Goal: Task Accomplishment & Management: Manage account settings

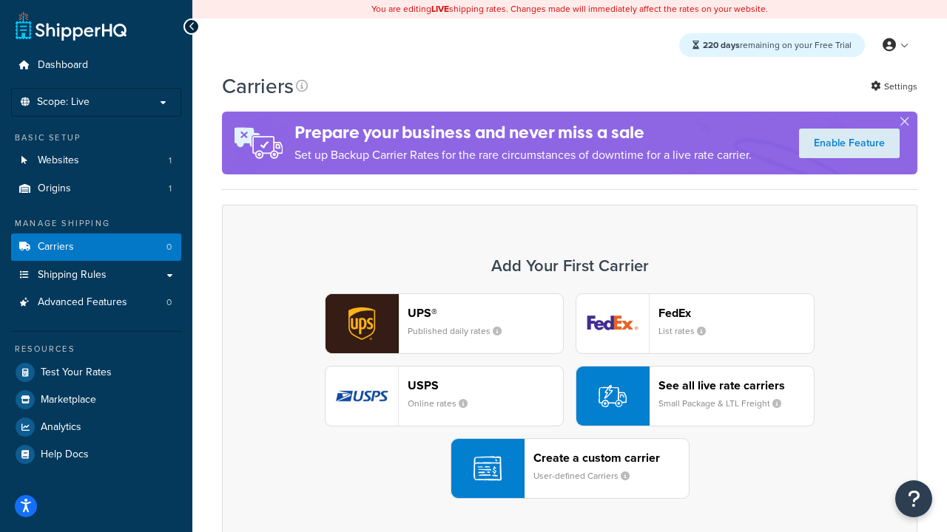
click at [569, 396] on div "UPS® Published daily rates FedEx List rates USPS Online rates See all live rate…" at bounding box center [569, 397] width 664 height 206
click at [736, 313] on header "FedEx" at bounding box center [735, 313] width 155 height 14
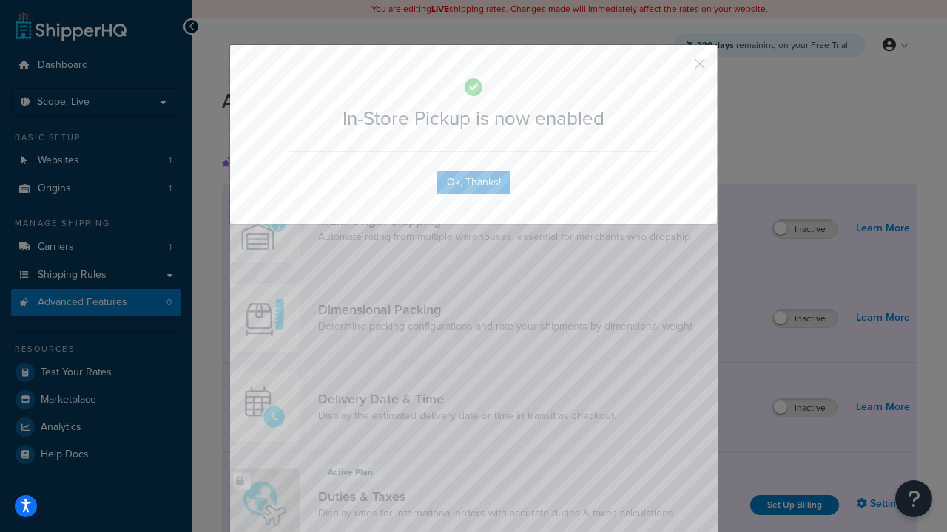
scroll to position [479, 0]
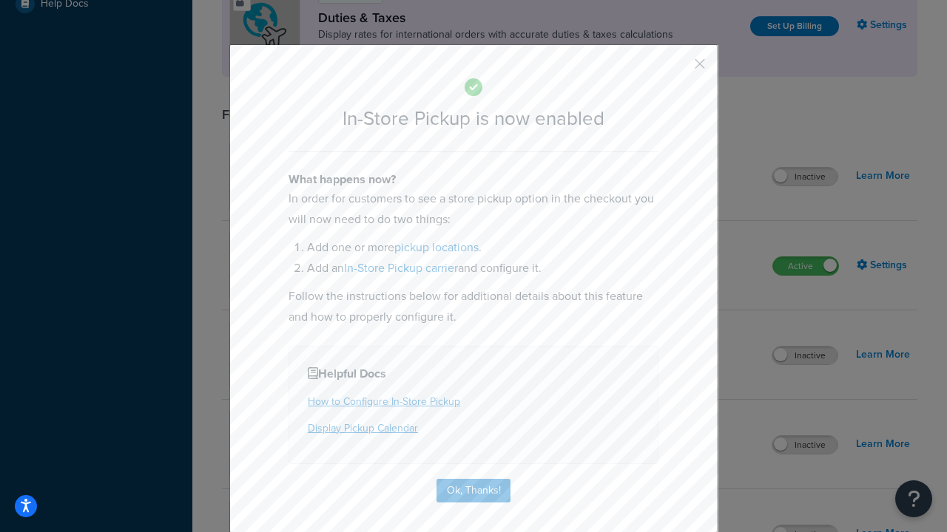
click at [677, 69] on button "button" at bounding box center [678, 69] width 4 height 4
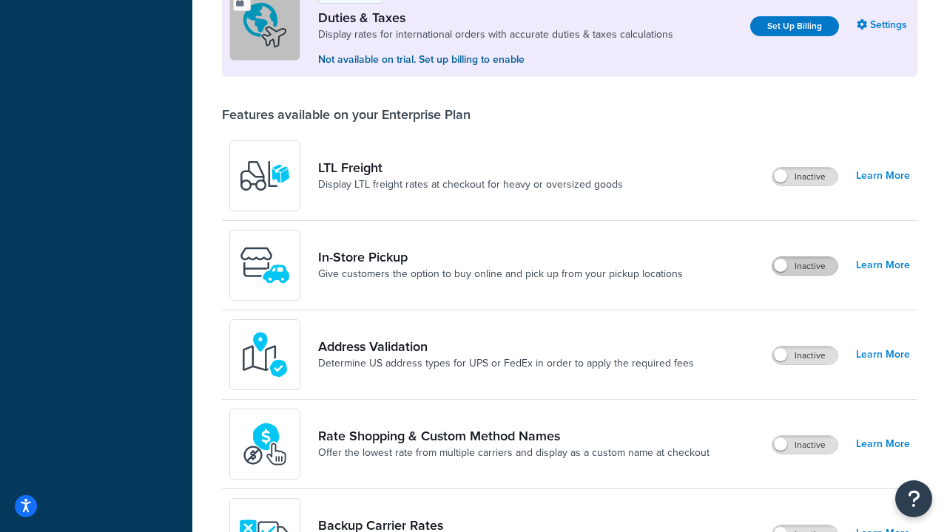
scroll to position [451, 0]
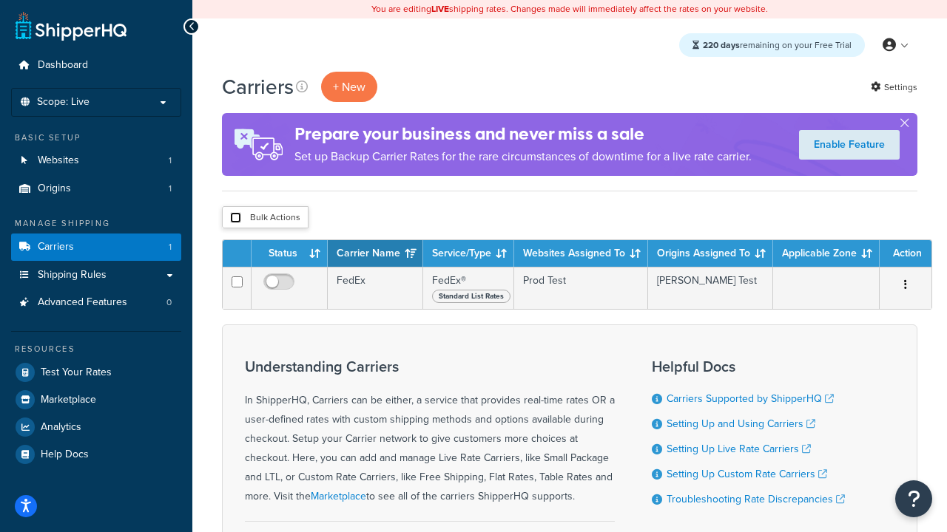
click at [235, 218] on input "checkbox" at bounding box center [235, 217] width 11 height 11
checkbox input "true"
click at [0, 0] on button "Delete" at bounding box center [0, 0] width 0 height 0
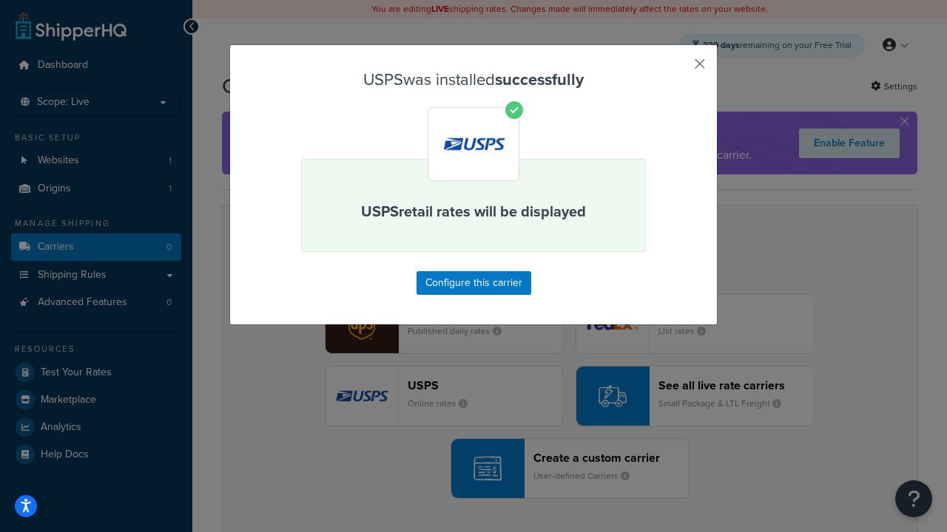
click at [677, 69] on button "button" at bounding box center [678, 69] width 4 height 4
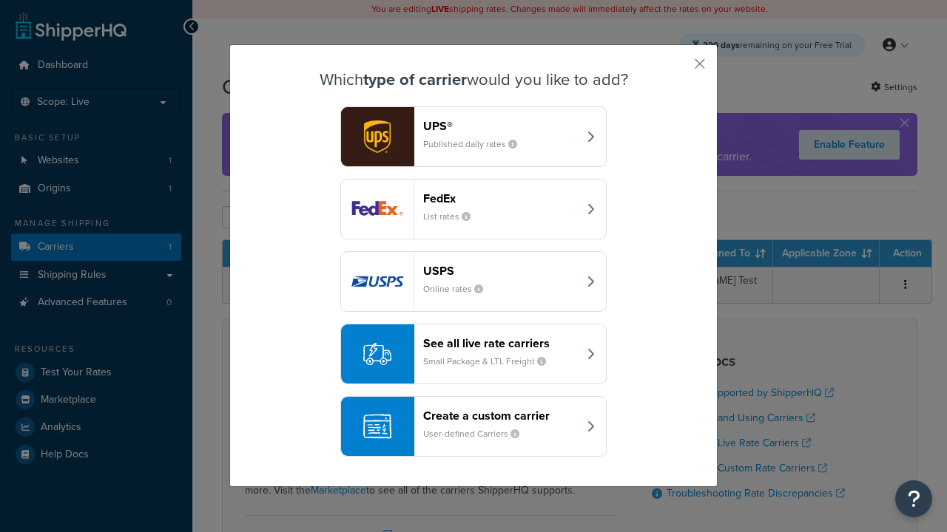
click at [473, 354] on div "See all live rate carriers Small Package & LTL Freight" at bounding box center [500, 353] width 155 height 35
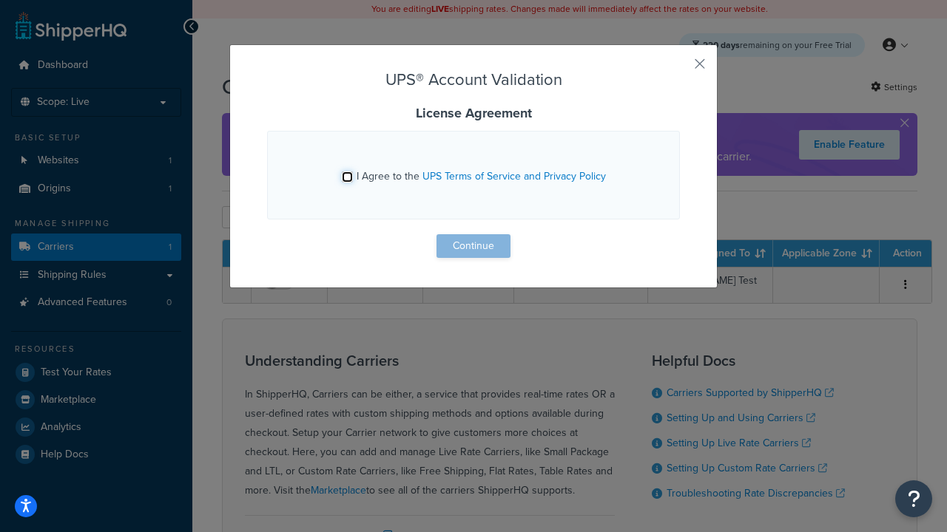
click at [347, 177] on input "I Agree to the UPS Terms of Service and Privacy Policy" at bounding box center [347, 177] width 11 height 11
checkbox input "true"
click at [473, 246] on button "Continue" at bounding box center [473, 246] width 74 height 24
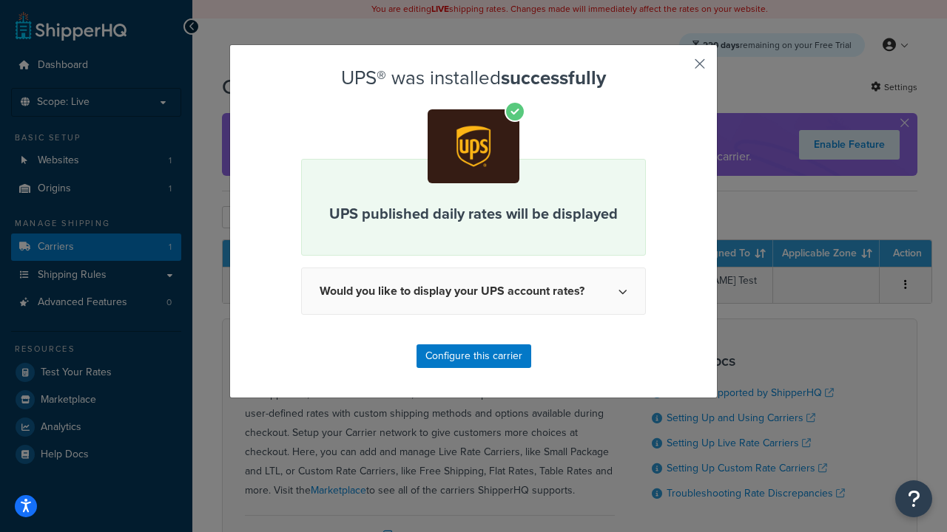
click at [677, 69] on button "button" at bounding box center [678, 69] width 4 height 4
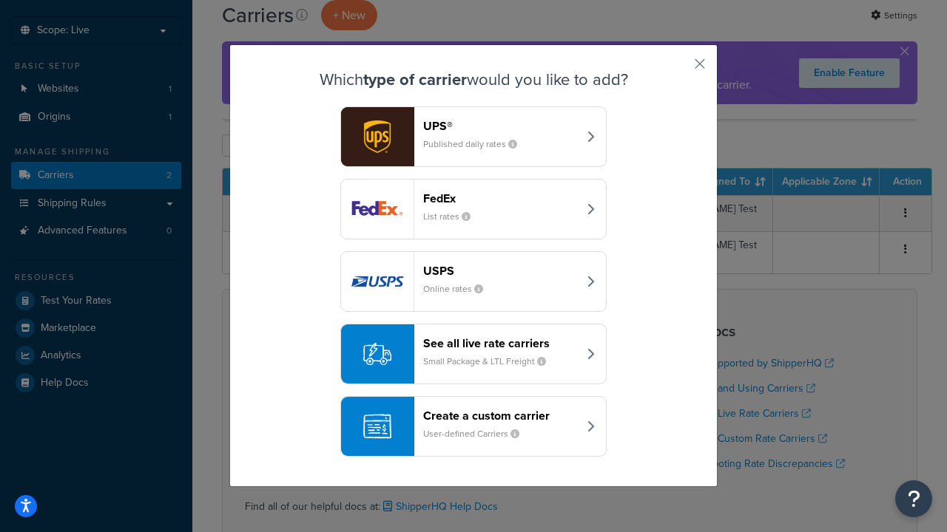
click at [500, 198] on header "FedEx" at bounding box center [500, 199] width 155 height 14
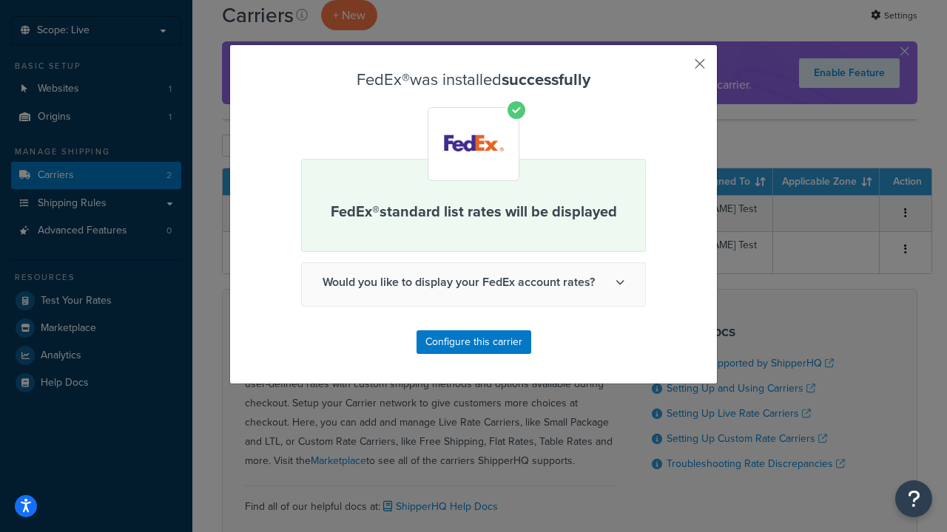
click at [677, 69] on button "button" at bounding box center [678, 69] width 4 height 4
